Goal: Register for event/course

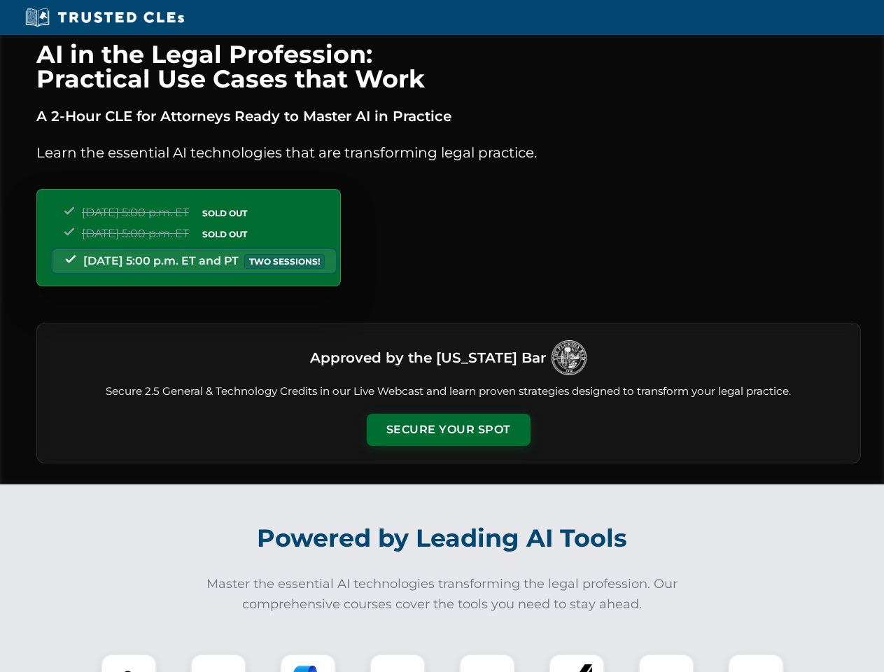
click at [448, 430] on button "Secure Your Spot" at bounding box center [449, 430] width 164 height 32
click at [129, 663] on img at bounding box center [129, 682] width 41 height 41
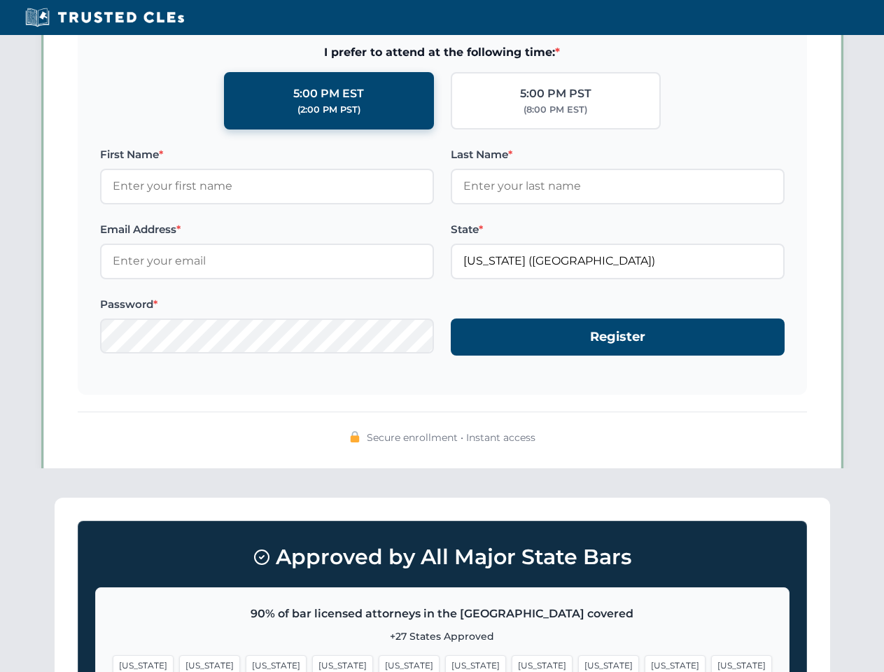
click at [512, 663] on span "[US_STATE]" at bounding box center [542, 665] width 61 height 20
click at [645, 663] on span "[US_STATE]" at bounding box center [675, 665] width 61 height 20
